Goal: Transaction & Acquisition: Book appointment/travel/reservation

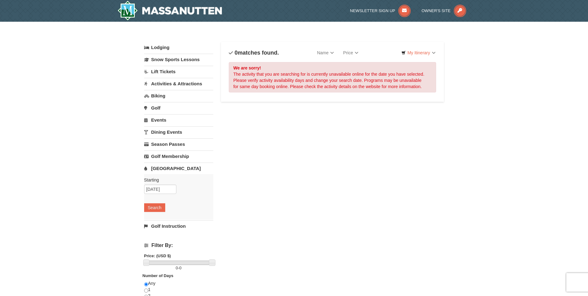
click at [186, 83] on link "Activities & Attractions" at bounding box center [178, 83] width 69 height 11
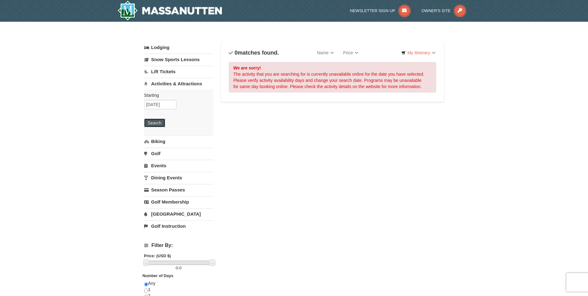
click at [155, 123] on button "Search" at bounding box center [154, 122] width 21 height 9
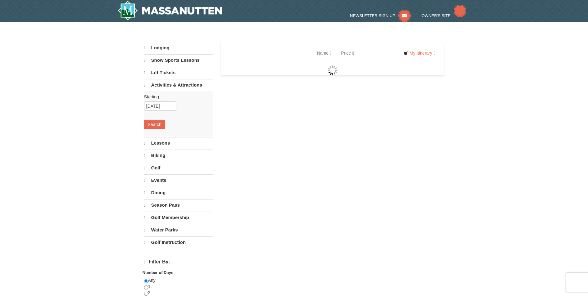
select select "10"
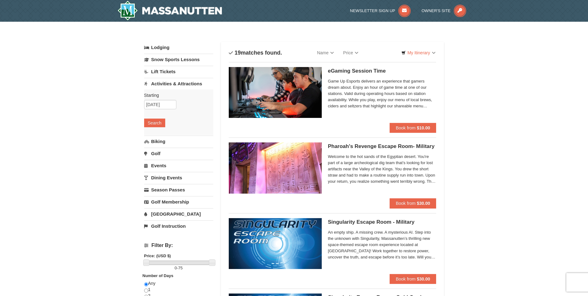
click at [165, 71] on link "Lift Tickets" at bounding box center [178, 71] width 69 height 11
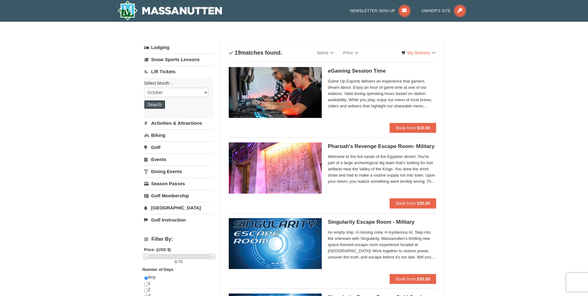
click at [159, 103] on button "Search" at bounding box center [154, 104] width 21 height 9
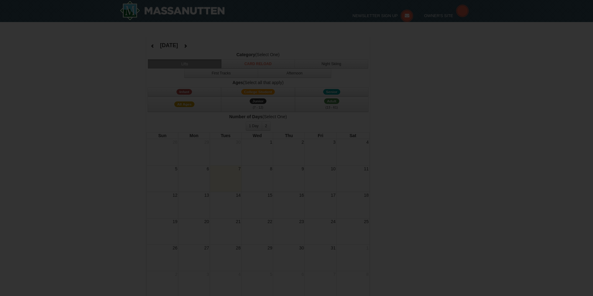
select select "10"
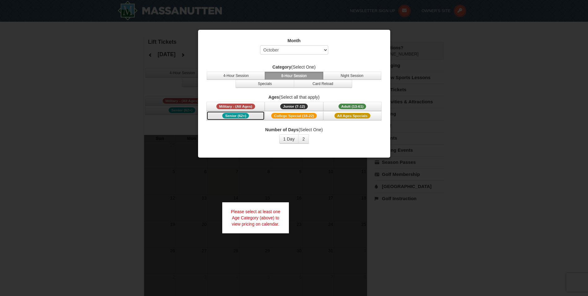
click at [236, 114] on span "Senior (62+)" at bounding box center [235, 116] width 27 height 6
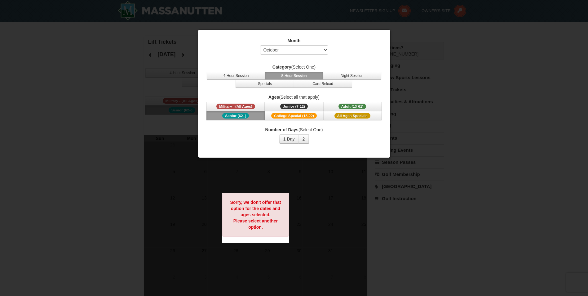
click at [418, 40] on div at bounding box center [294, 148] width 588 height 296
